Goal: Download file/media

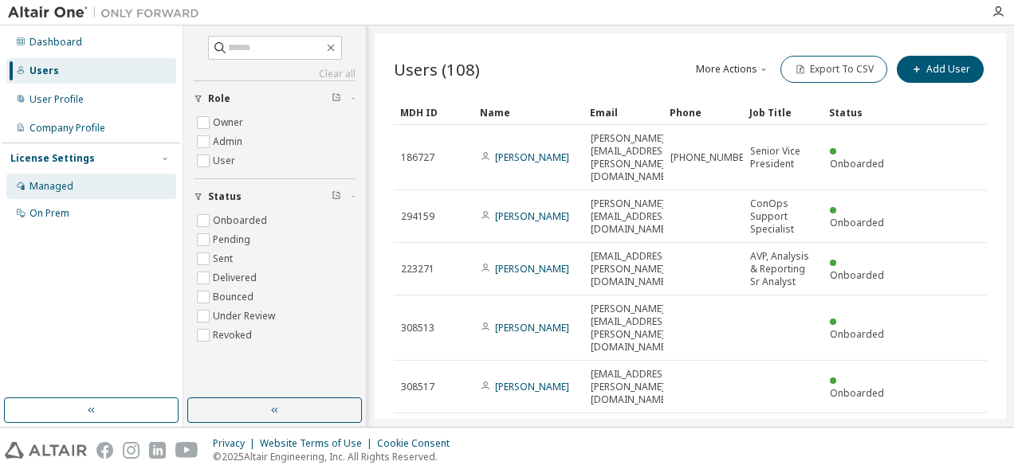
click at [56, 188] on div "Managed" at bounding box center [51, 186] width 44 height 13
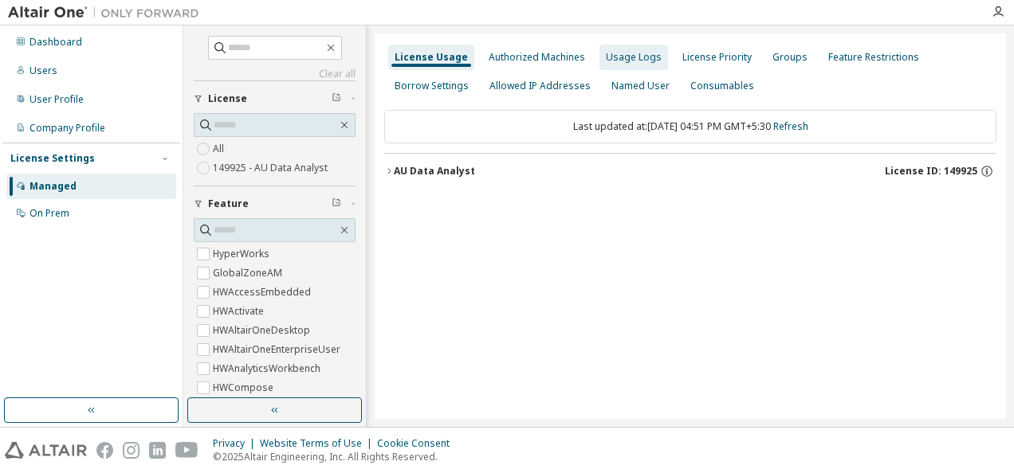
click at [630, 62] on div "Usage Logs" at bounding box center [634, 57] width 56 height 13
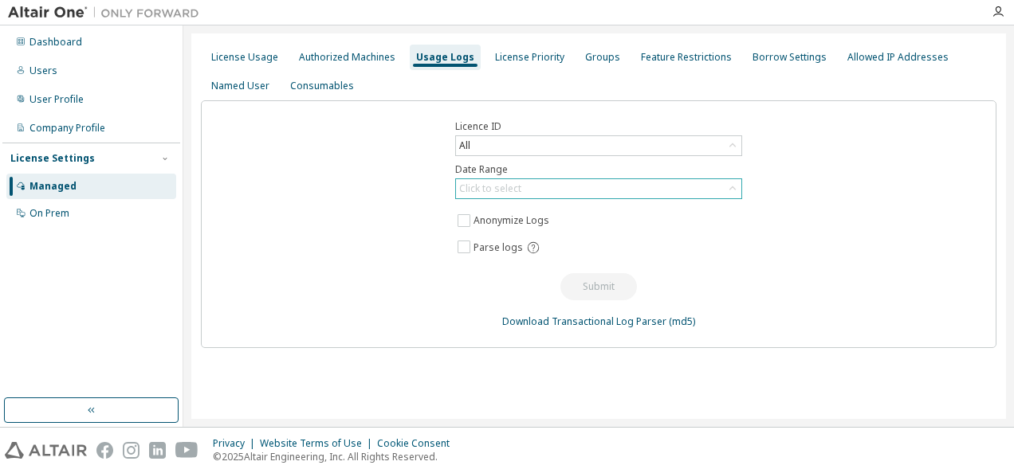
click at [528, 194] on div "Click to select" at bounding box center [598, 188] width 285 height 19
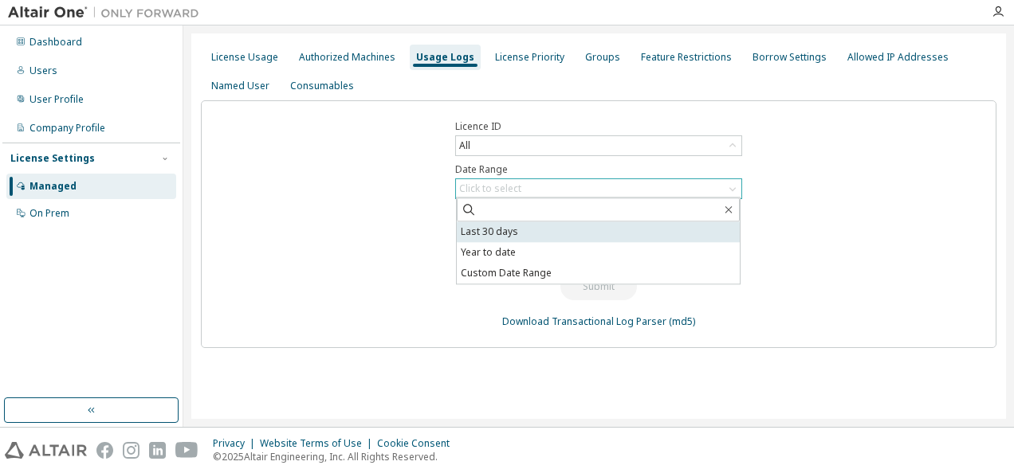
click at [492, 234] on li "Last 30 days" at bounding box center [598, 232] width 283 height 21
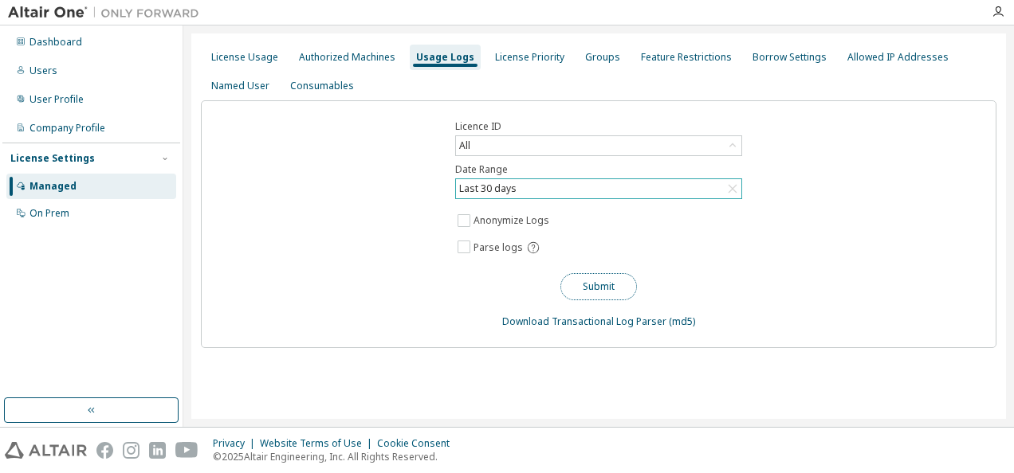
click at [599, 290] on button "Submit" at bounding box center [598, 286] width 77 height 27
click at [599, 287] on button "Submit" at bounding box center [598, 286] width 77 height 27
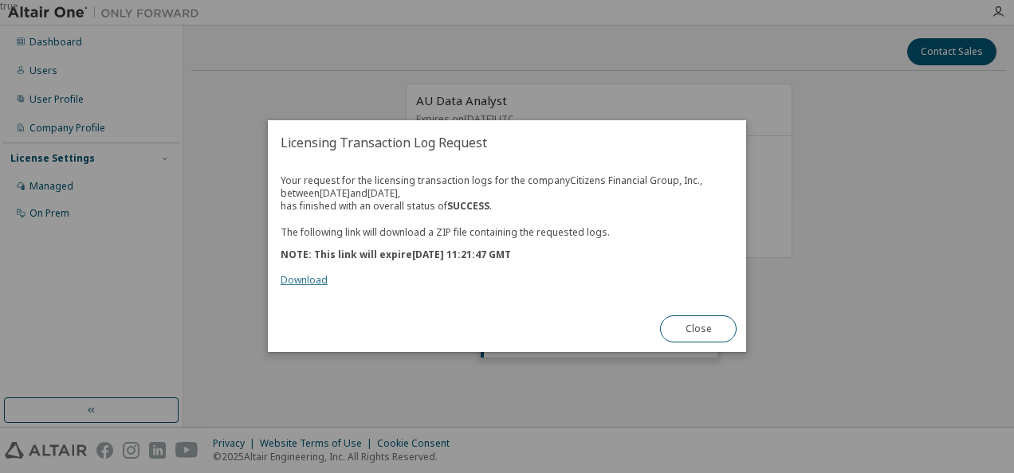
click at [301, 283] on link "Download" at bounding box center [304, 281] width 47 height 14
click at [841, 317] on div "true" at bounding box center [507, 236] width 1014 height 473
